Goal: Task Accomplishment & Management: Use online tool/utility

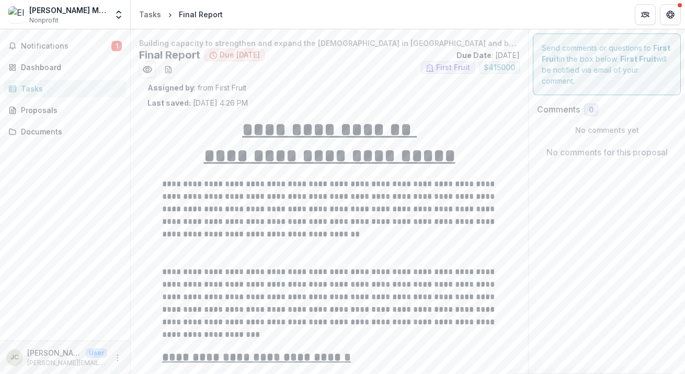
scroll to position [313, 0]
